Goal: Transaction & Acquisition: Purchase product/service

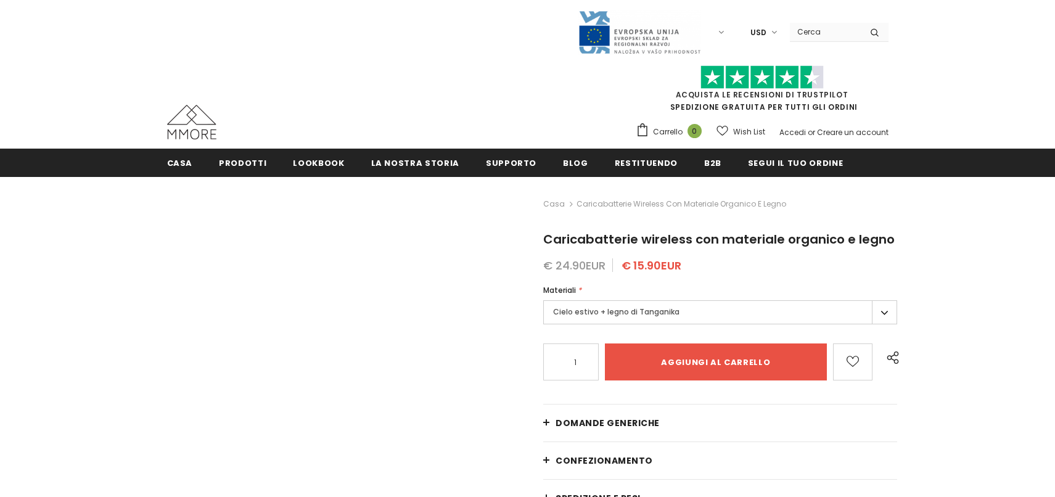
type input "Add to cart"
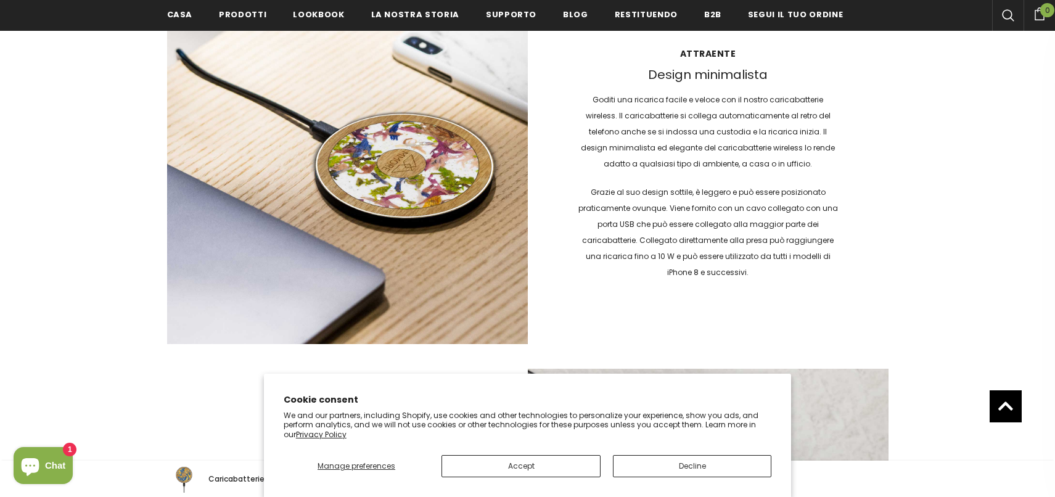
scroll to position [1491, 0]
